Goal: Task Accomplishment & Management: Manage account settings

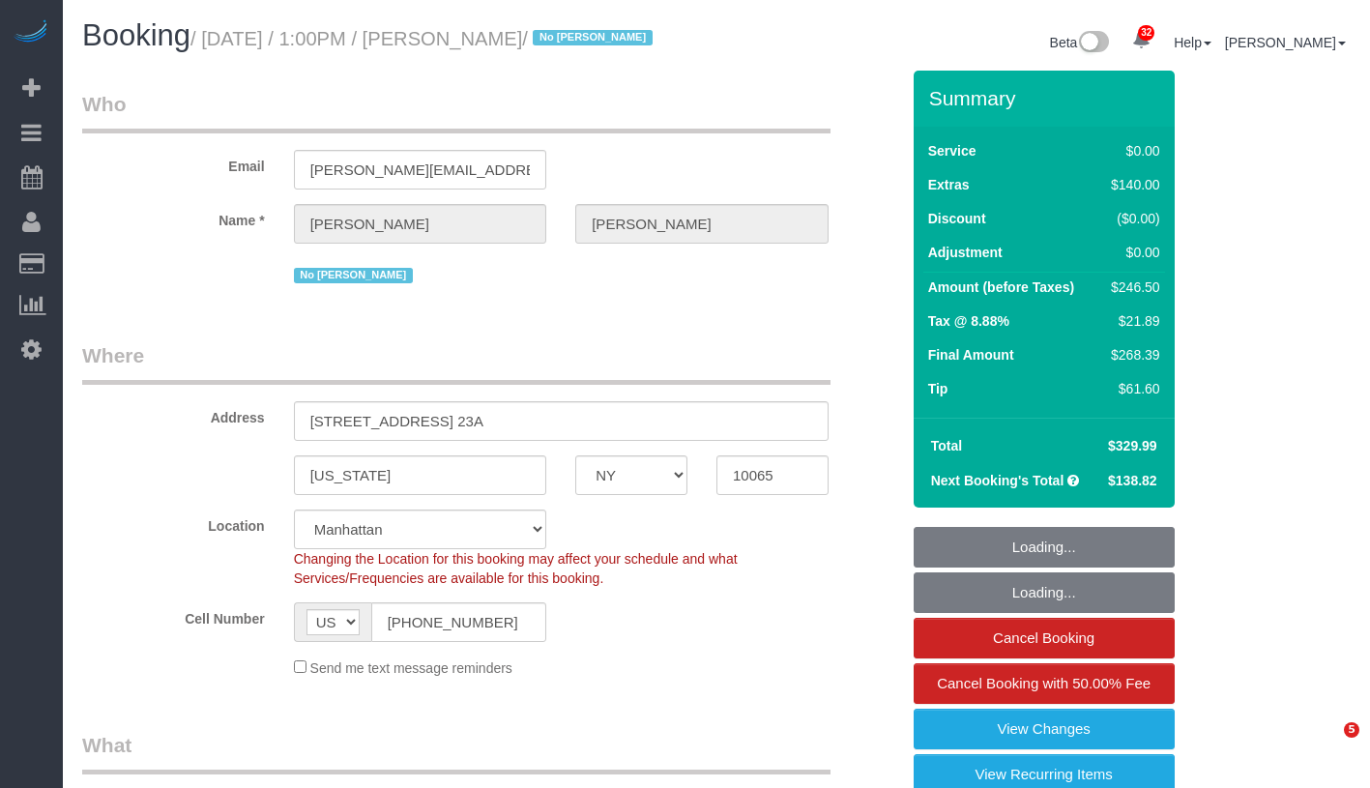
select select "NY"
select select "number:58"
select select "number:73"
select select "number:15"
select select "number:5"
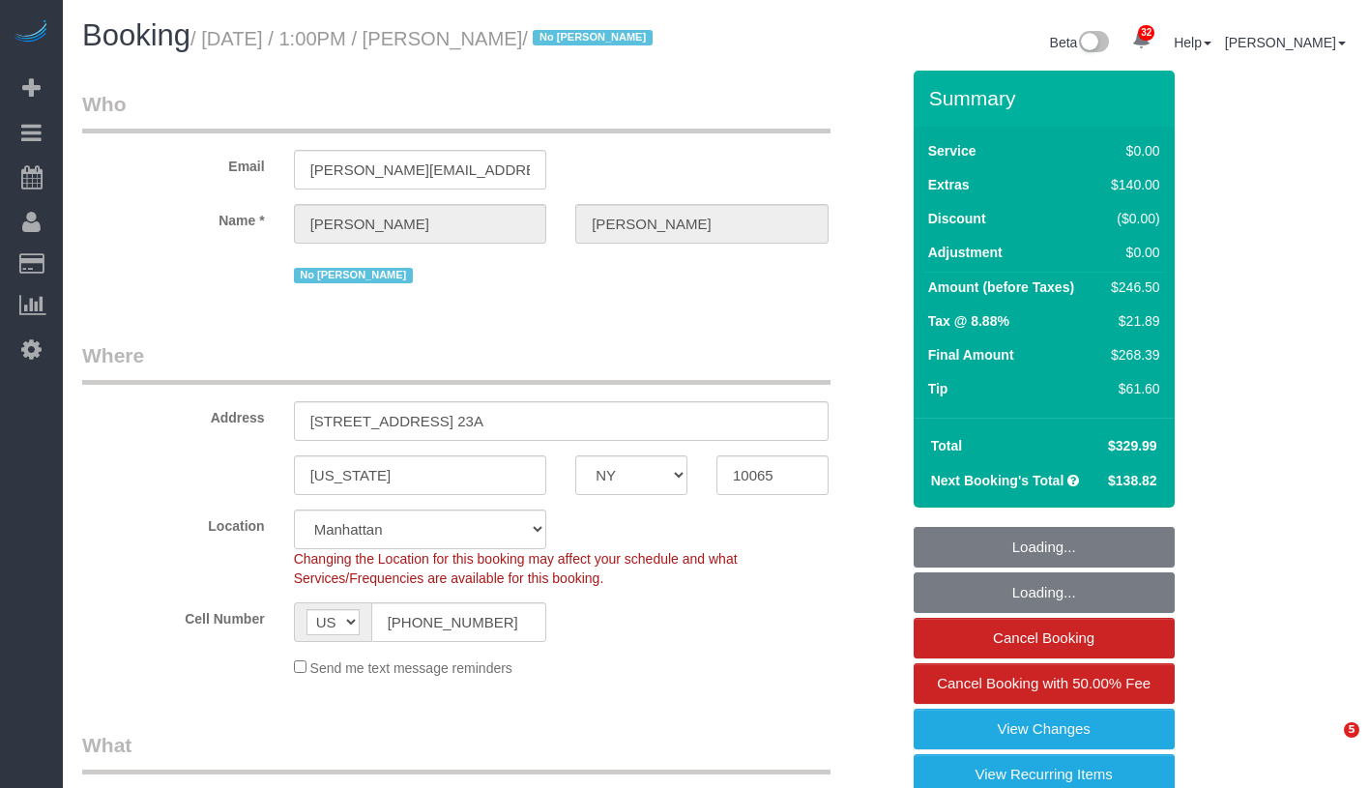
select select "number:21"
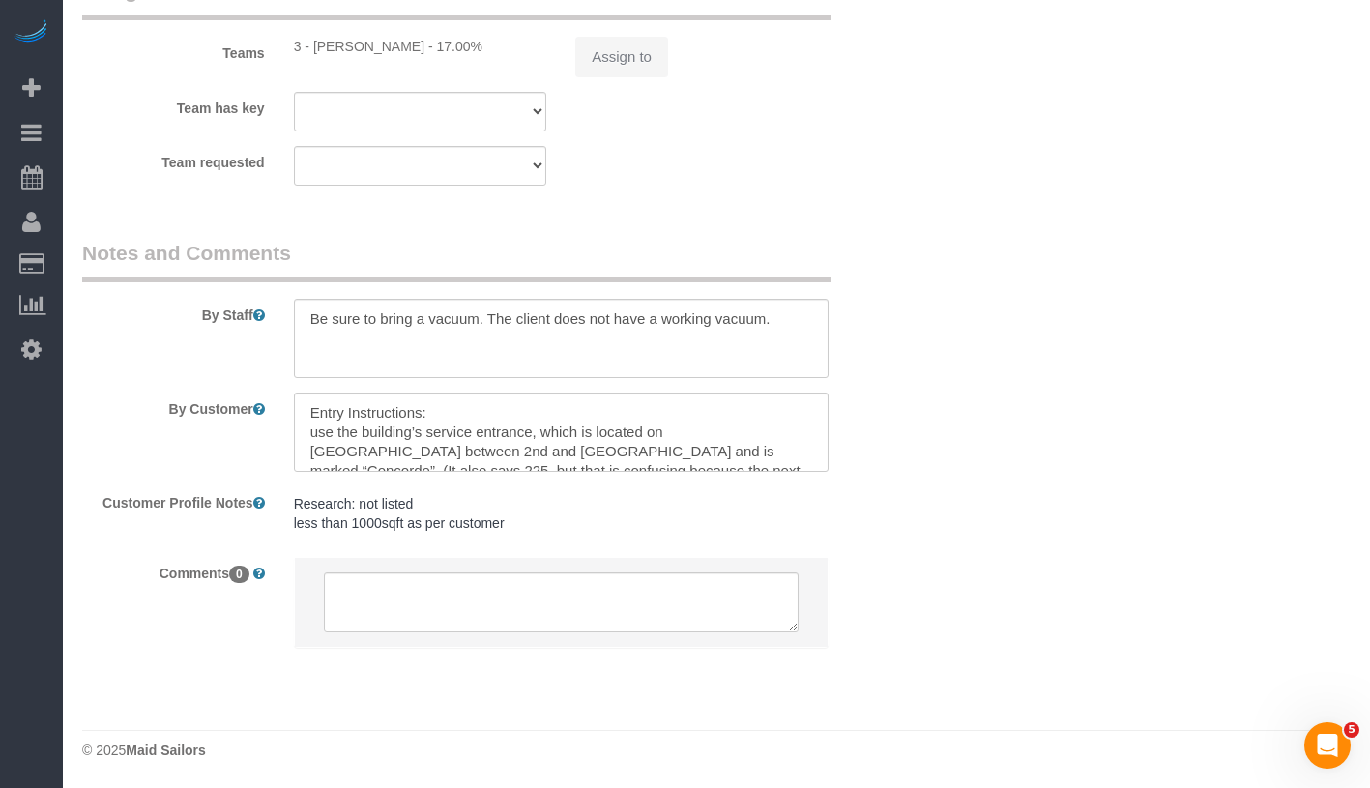
scroll to position [2775, 0]
select select "spot1"
select select "1"
click at [315, 49] on div "3 - Diana Gonzalez - $68.34" at bounding box center [420, 46] width 253 height 19
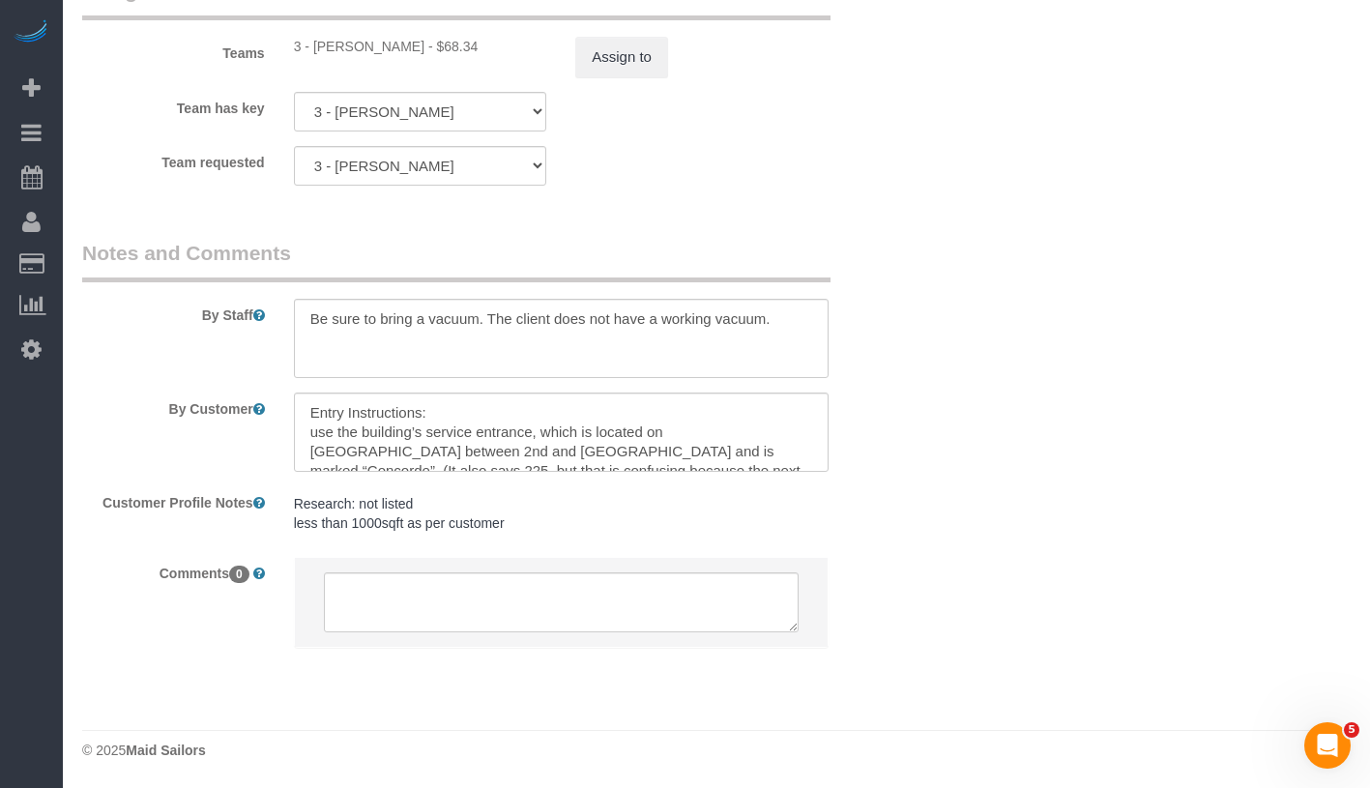
drag, startPoint x: 315, startPoint y: 49, endPoint x: 397, endPoint y: 49, distance: 82.2
click at [397, 49] on div "3 - Diana Gonzalez - $68.34" at bounding box center [420, 46] width 253 height 19
copy div "Diana Gonzalez"
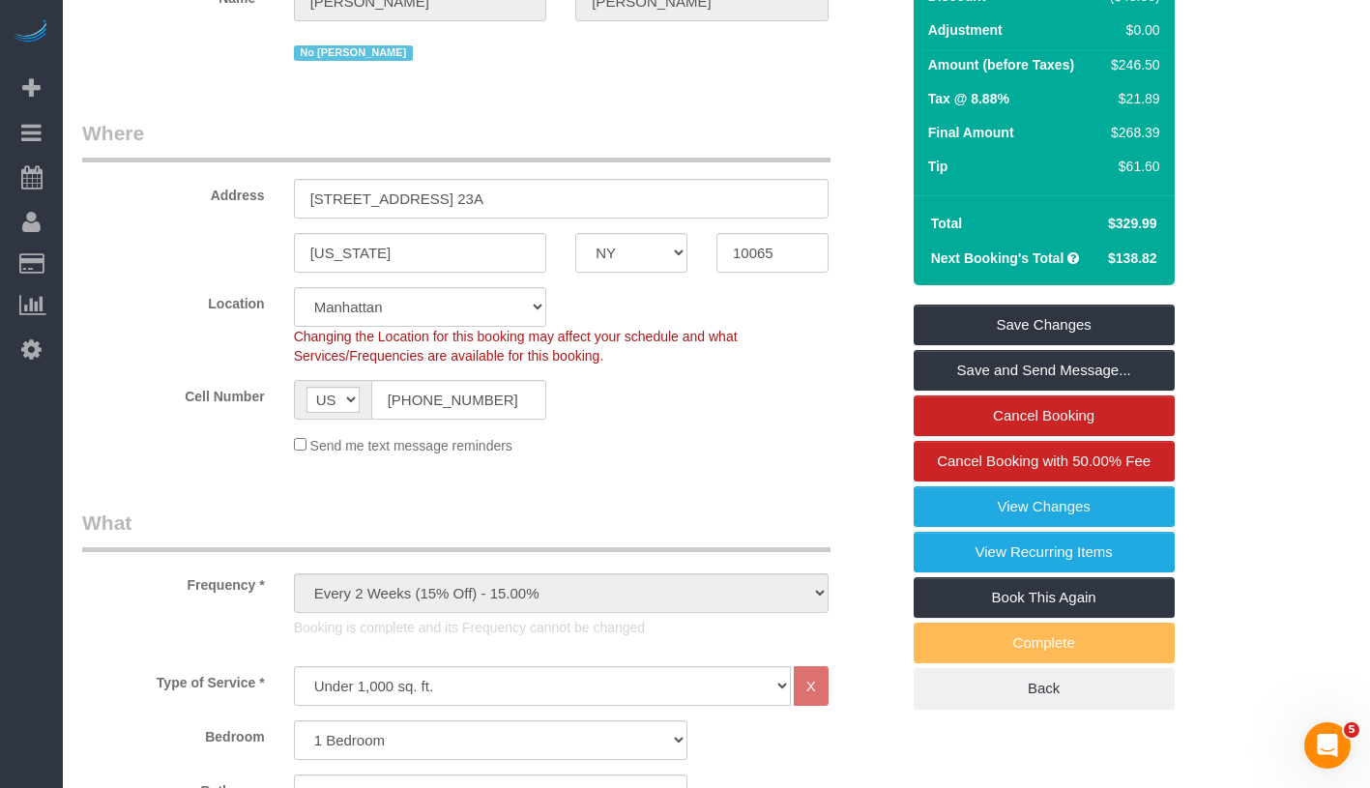
scroll to position [0, 0]
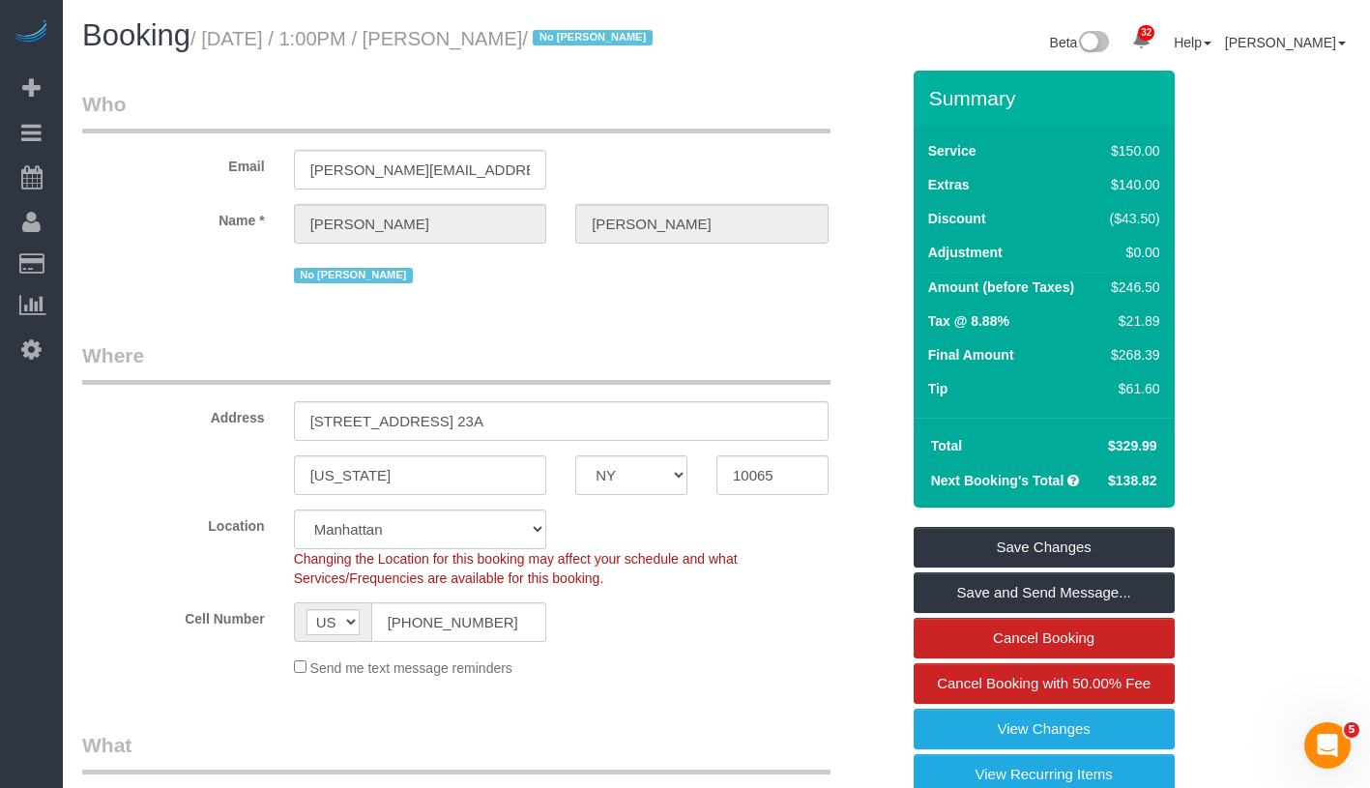
drag, startPoint x: 502, startPoint y: 39, endPoint x: 687, endPoint y: 43, distance: 185.6
click at [658, 43] on small "/ September 26, 2025 / 1:00PM / Roger Hewer-Candee / No Dequan Lowe" at bounding box center [424, 38] width 468 height 21
copy small "Roger Hewer-Candee"
drag, startPoint x: 1107, startPoint y: 418, endPoint x: 1154, endPoint y: 418, distance: 47.4
click at [1154, 398] on div "$61.60" at bounding box center [1131, 388] width 58 height 19
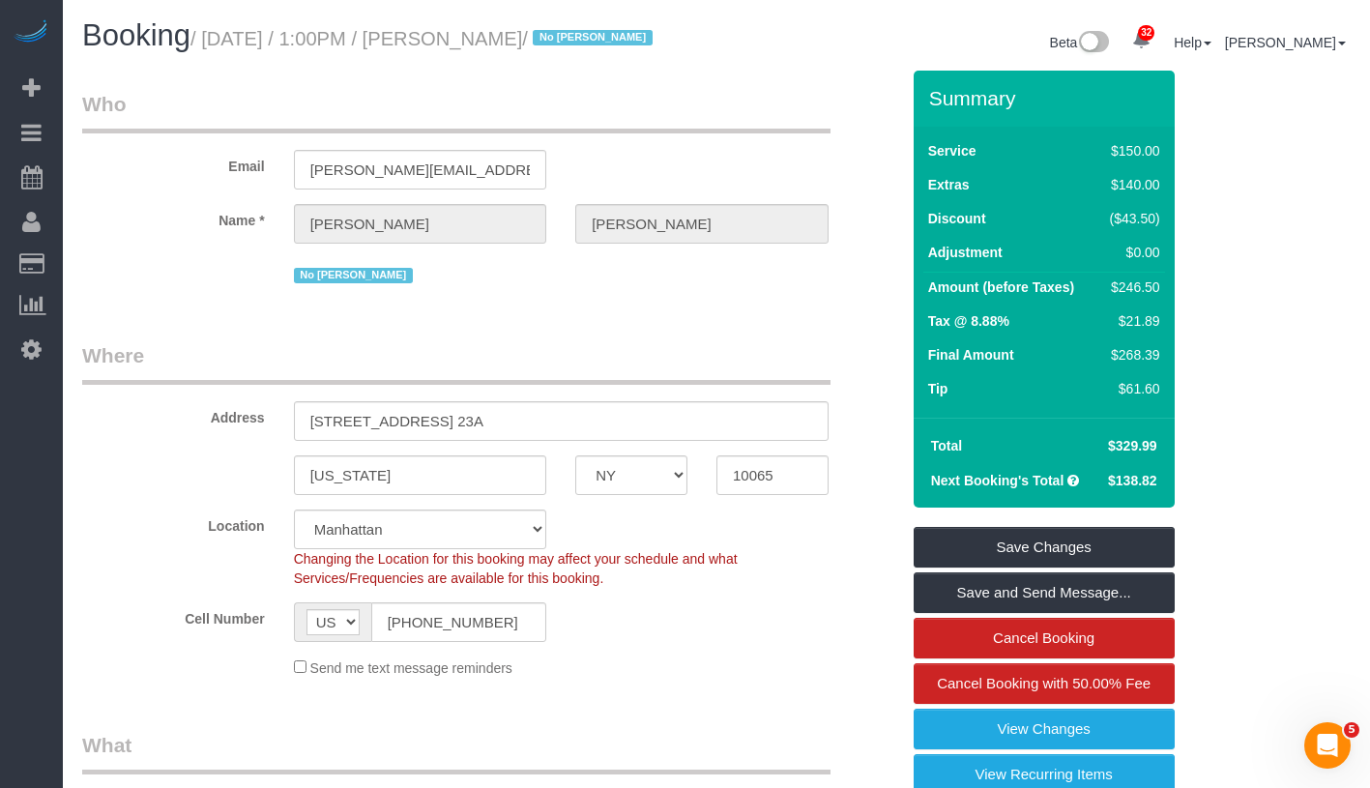
copy div "$61.6"
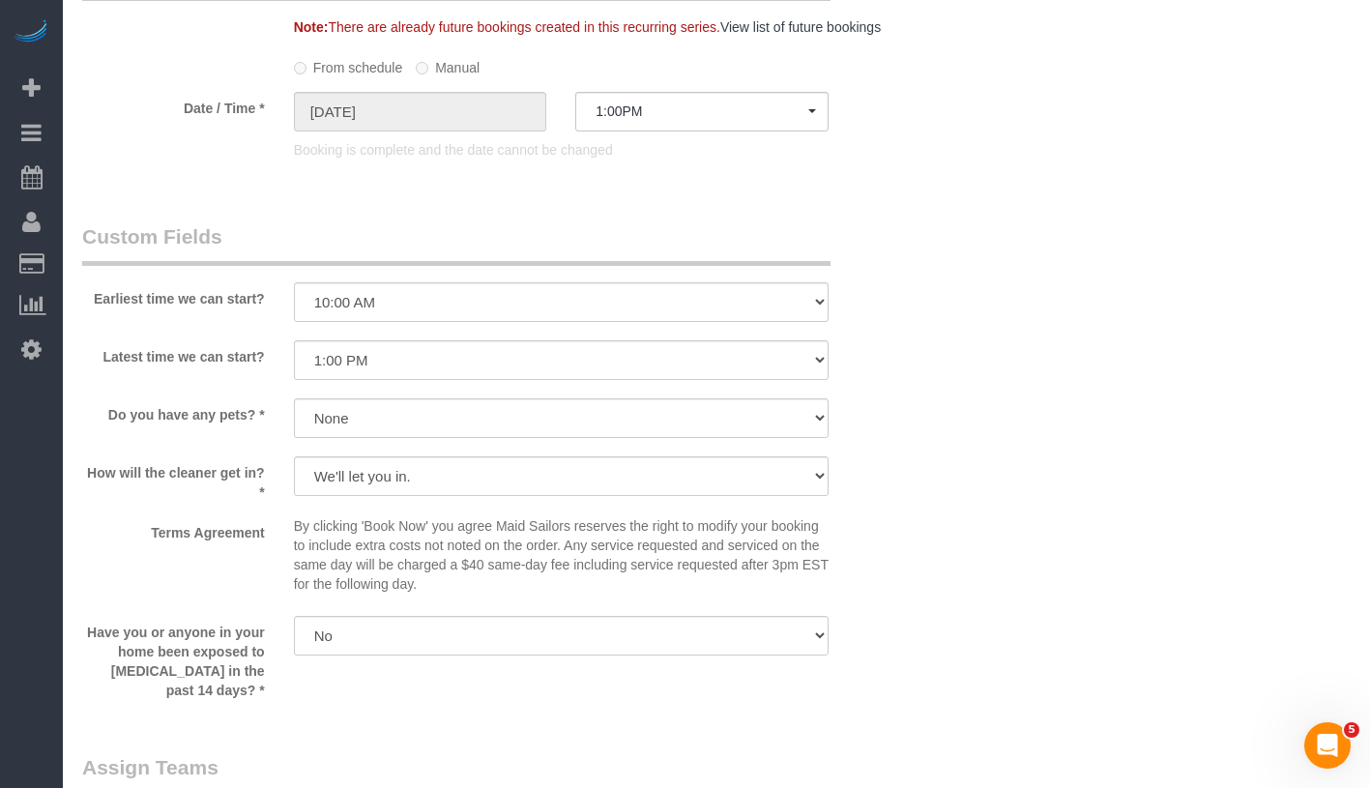
scroll to position [2624, 0]
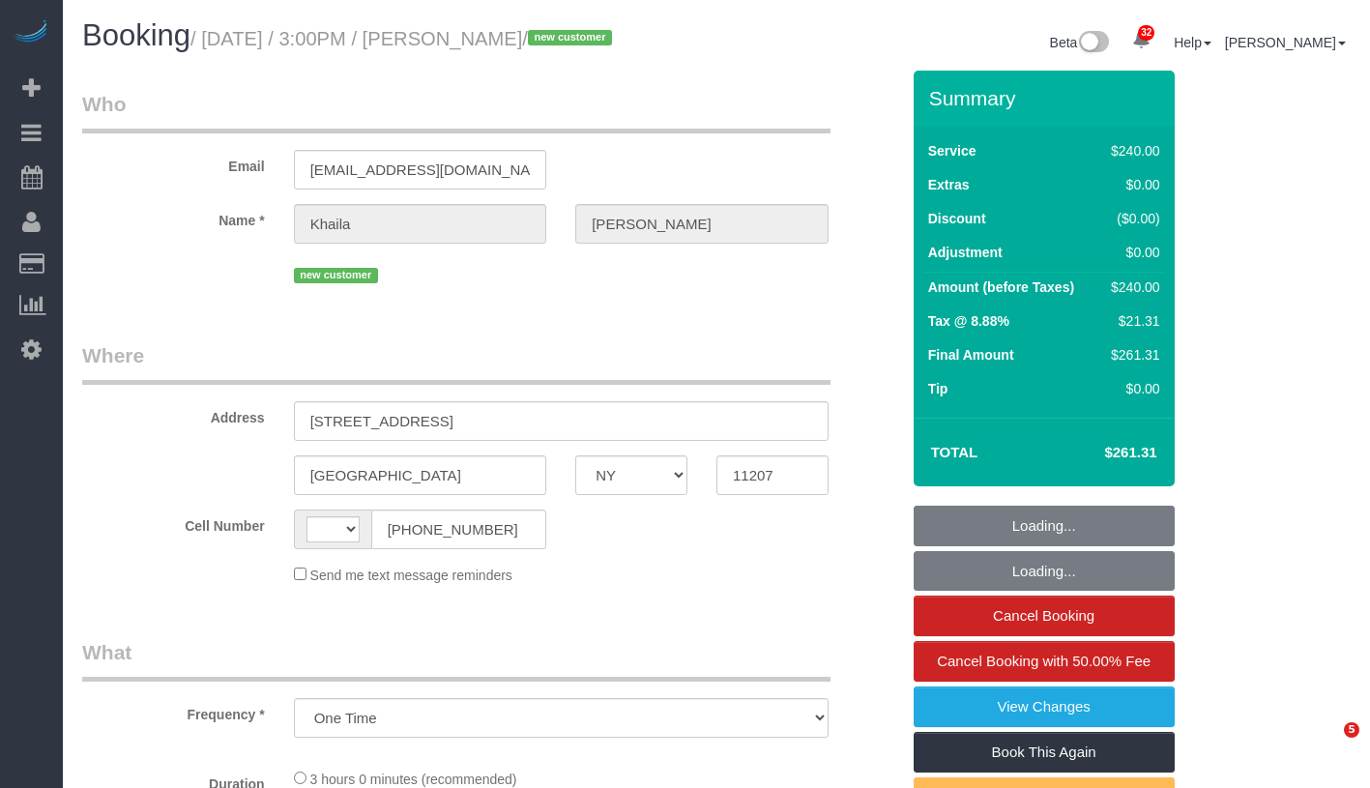
select select "NY"
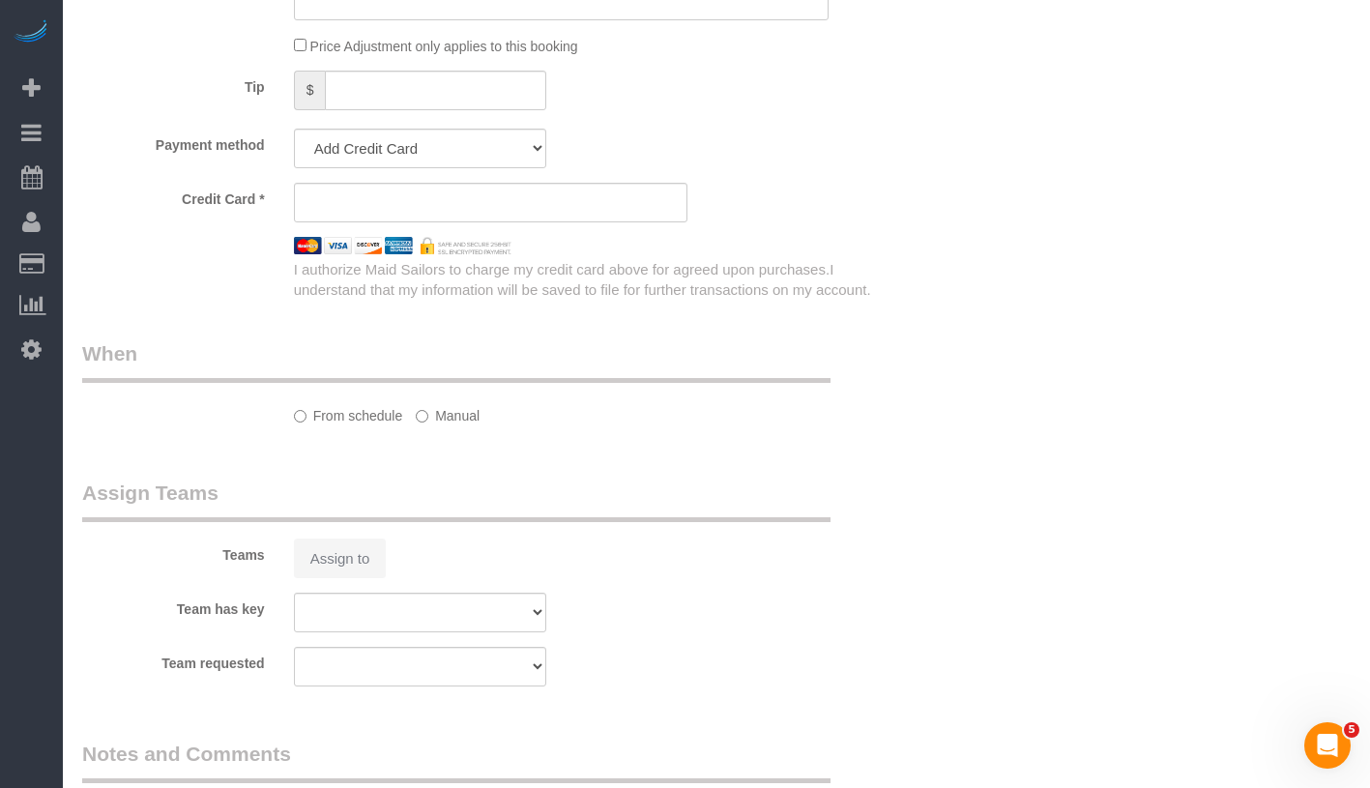
select select "string:stripe-pm_1SDw4B4VGloSiKo7GnbVjU4A"
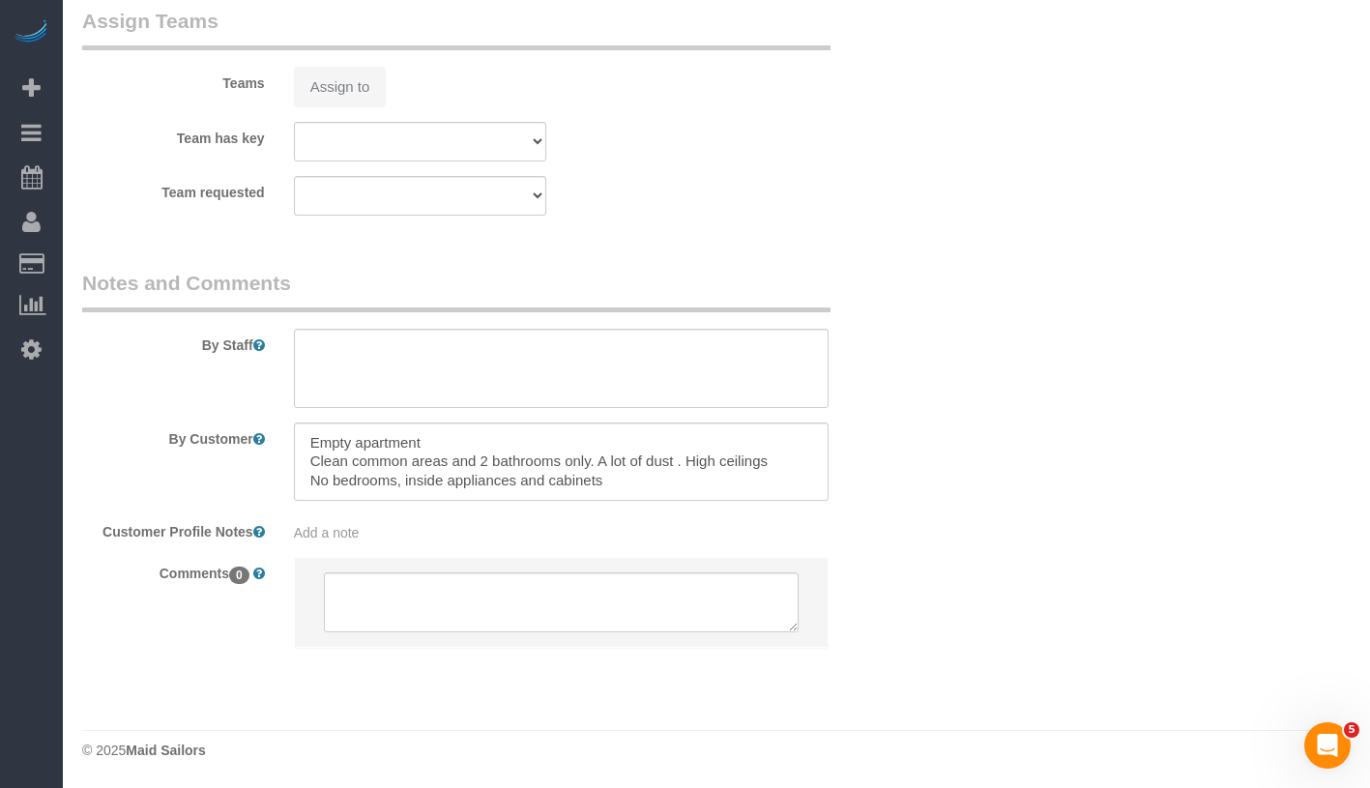
select select "object:819"
select select "string:[GEOGRAPHIC_DATA]"
select select "number:63"
select select "number:75"
select select "number:15"
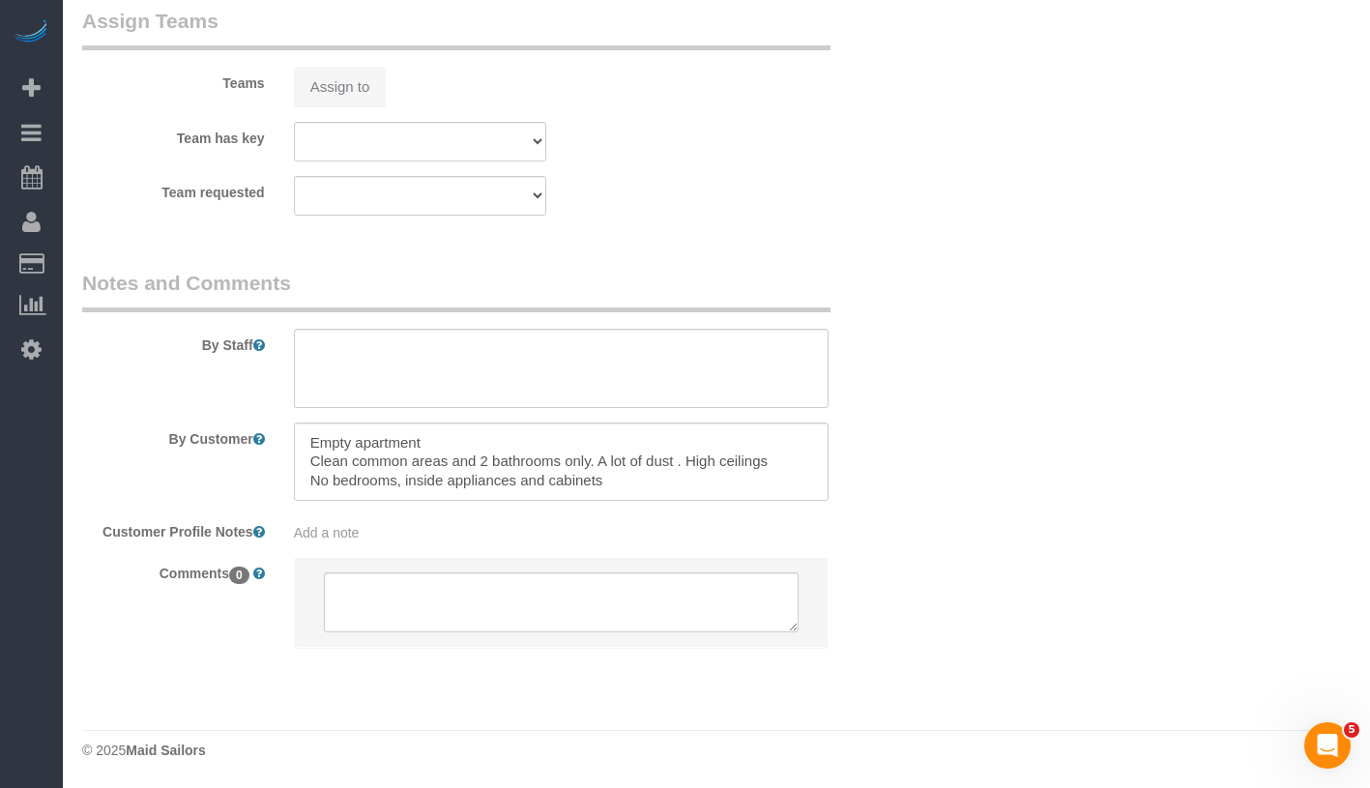
select select "number:5"
select select "180"
select select "spot1"
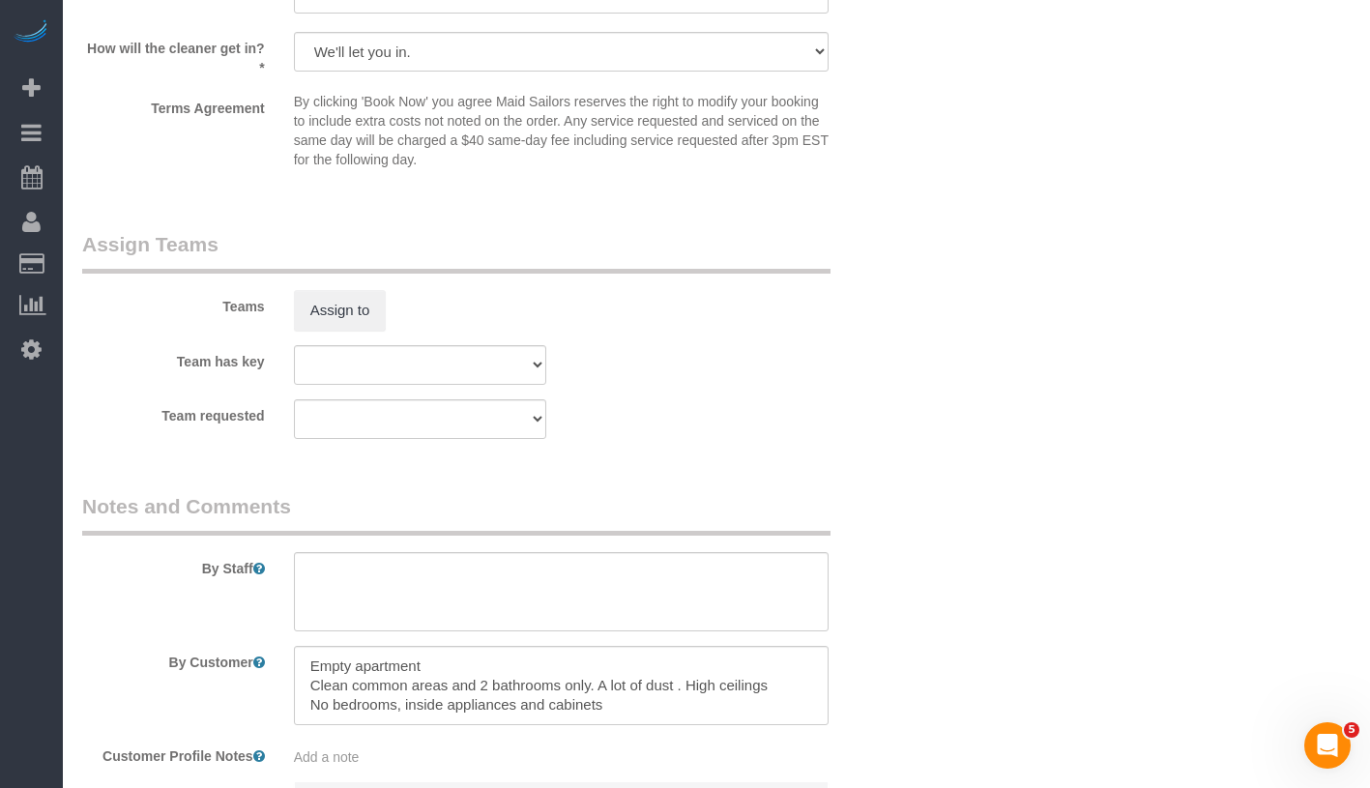
scroll to position [2214, 0]
